Goal: Task Accomplishment & Management: Use online tool/utility

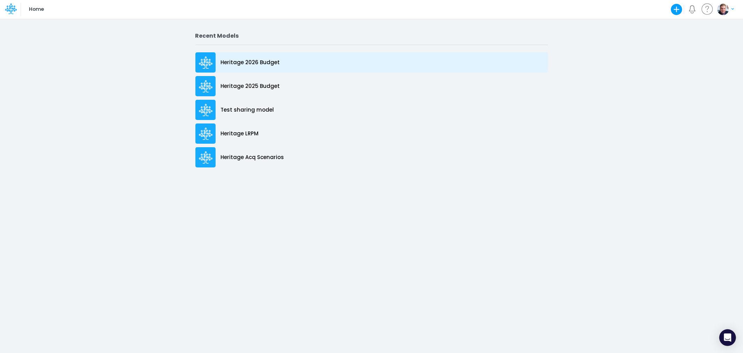
click at [238, 63] on p "Heritage 2026 Budget" at bounding box center [250, 63] width 59 height 8
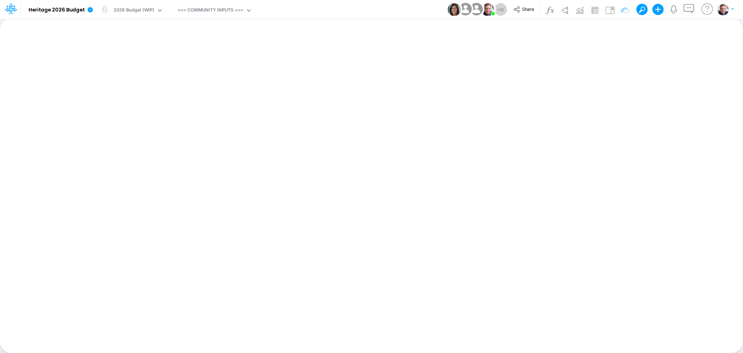
click at [476, 174] on div "Insert new Conditional formatting Paste Cut Copy AutoFill Ready 100% Sum: null …" at bounding box center [371, 185] width 743 height 334
